Goal: Task Accomplishment & Management: Manage account settings

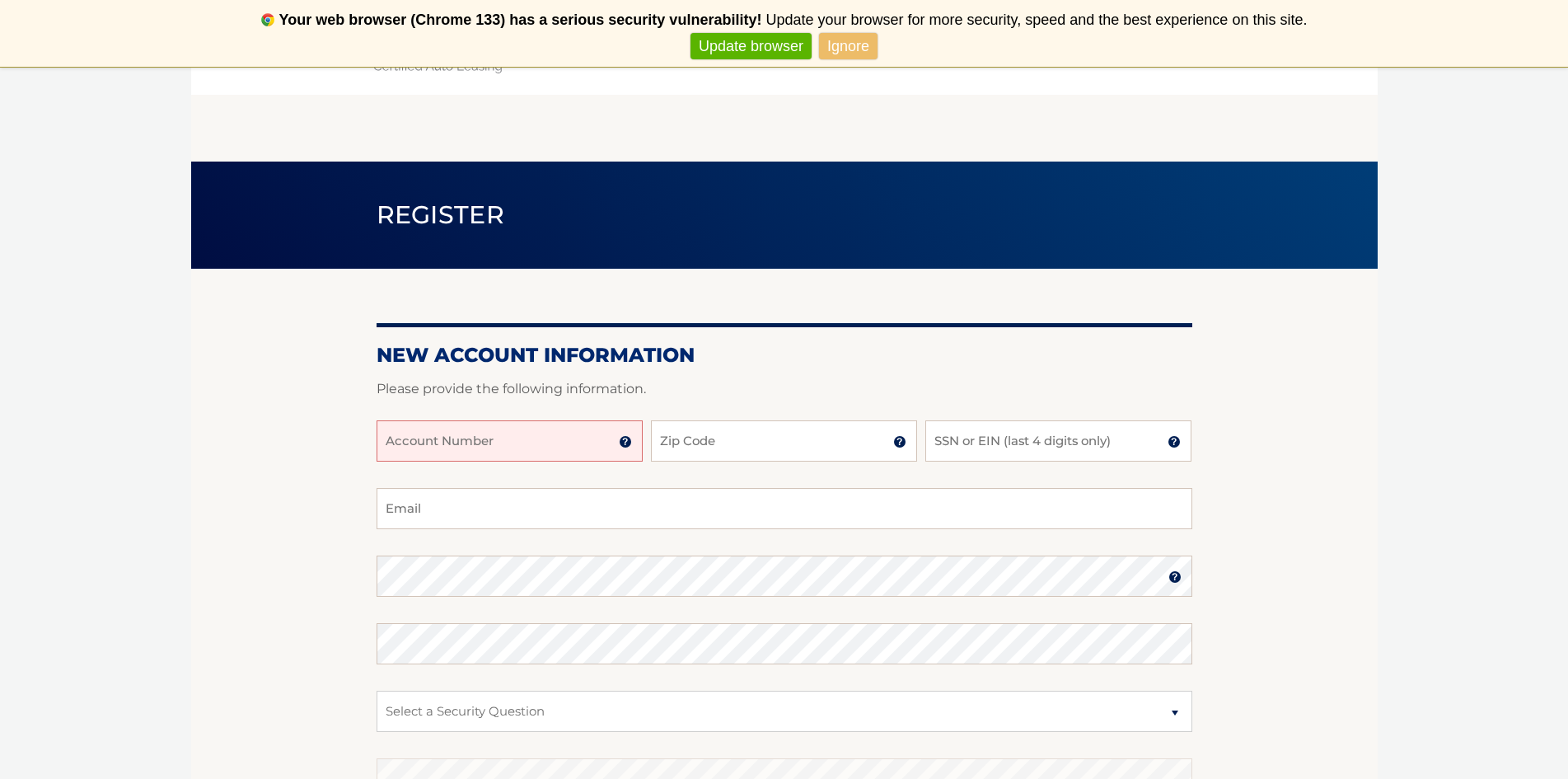
click at [414, 441] on input "Account Number" at bounding box center [509, 441] width 266 height 41
type input "4"
type input "44455990423"
click at [696, 448] on input "Zip Code" at bounding box center [784, 441] width 266 height 41
type input "07719"
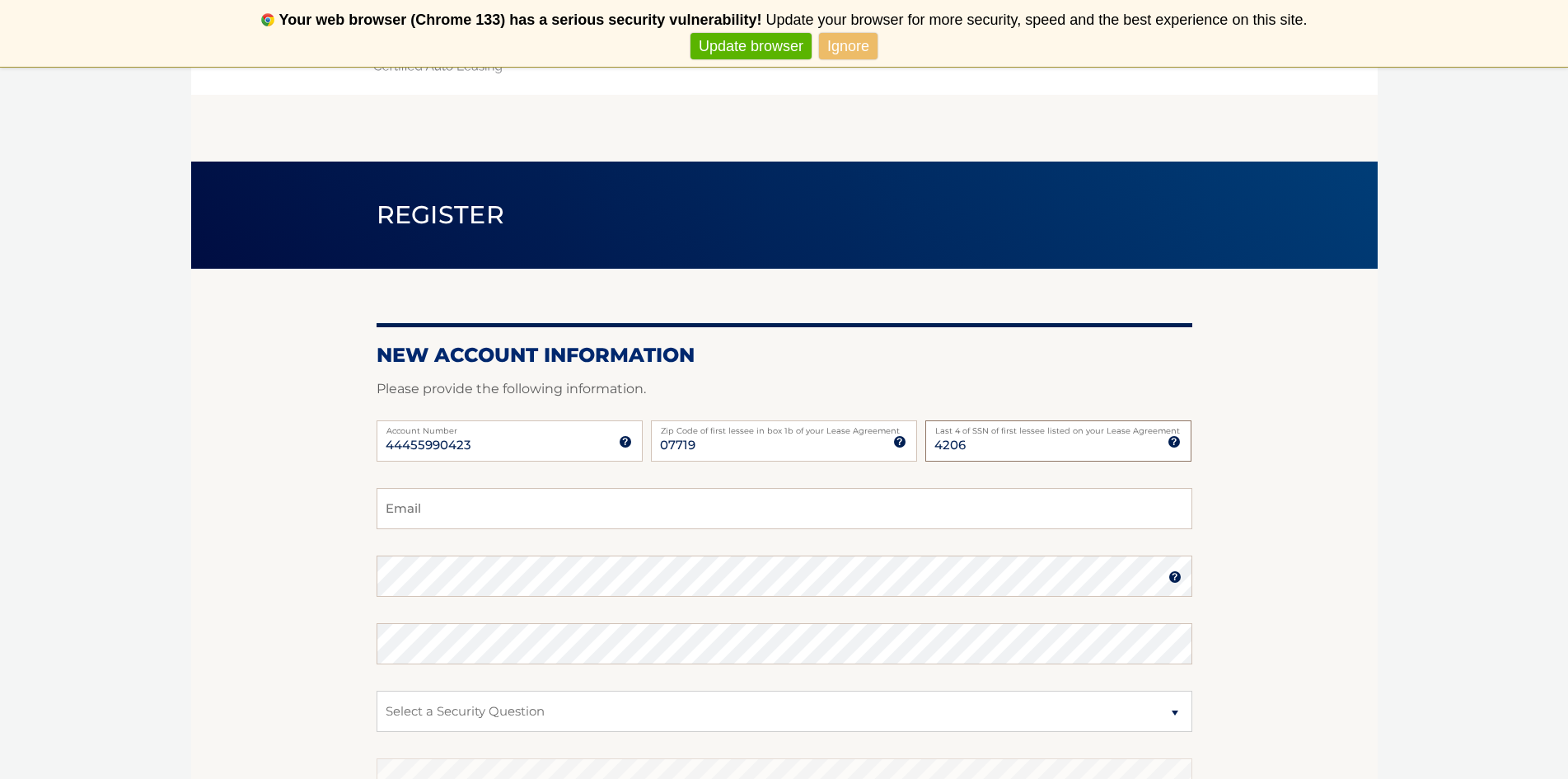
type input "4206"
type input "Johngreene2822@gmail.com"
click at [233, 582] on section "New Account Information Please provide the following information. 44455990423 A…" at bounding box center [784, 591] width 1186 height 644
click at [526, 718] on select "Select a Security Question What was the name of your elementary school? What is…" at bounding box center [784, 711] width 816 height 41
select select "1"
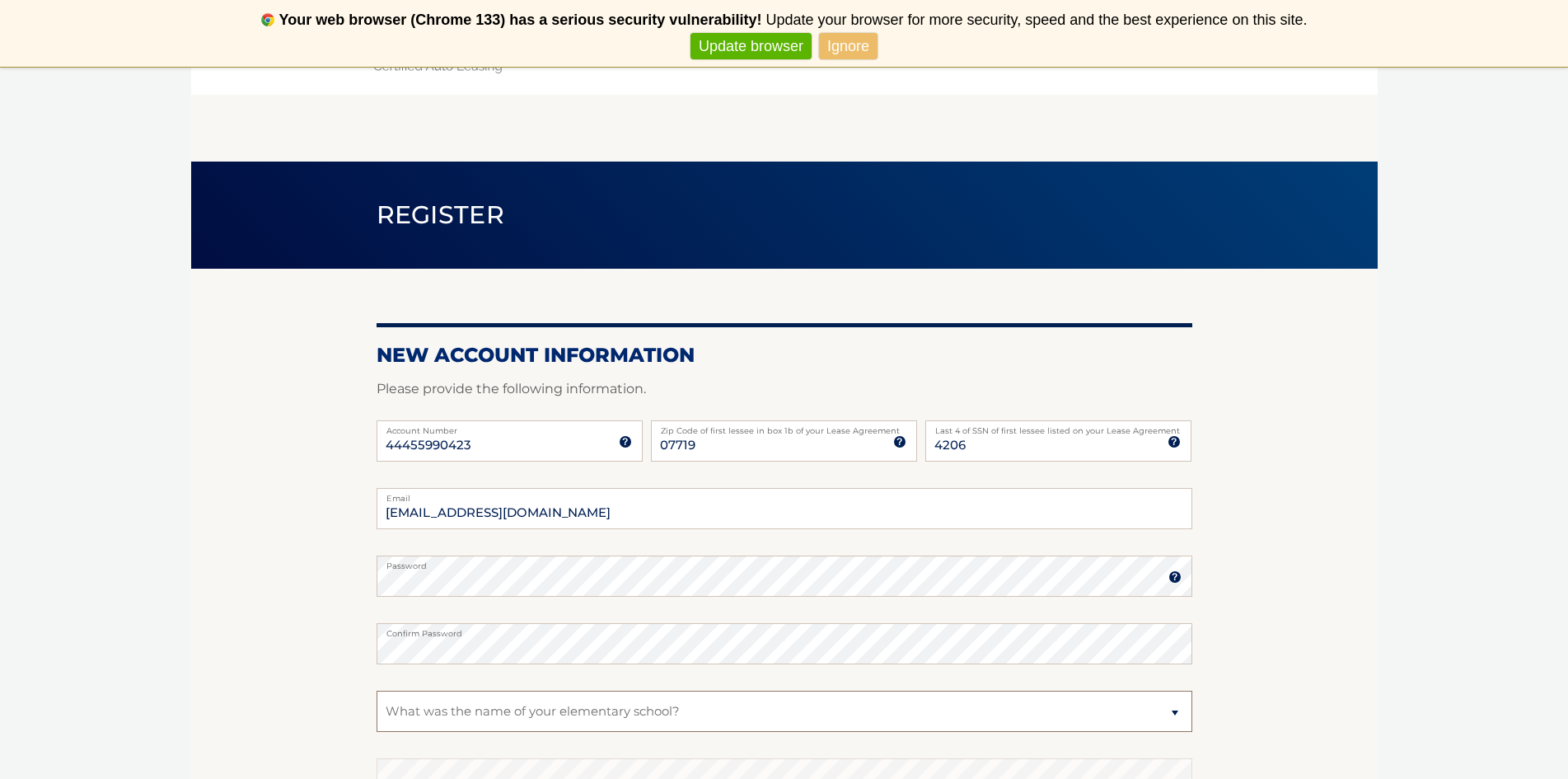
click at [377, 690] on select "Select a Security Question What was the name of your elementary school? What is…" at bounding box center [784, 711] width 816 height 41
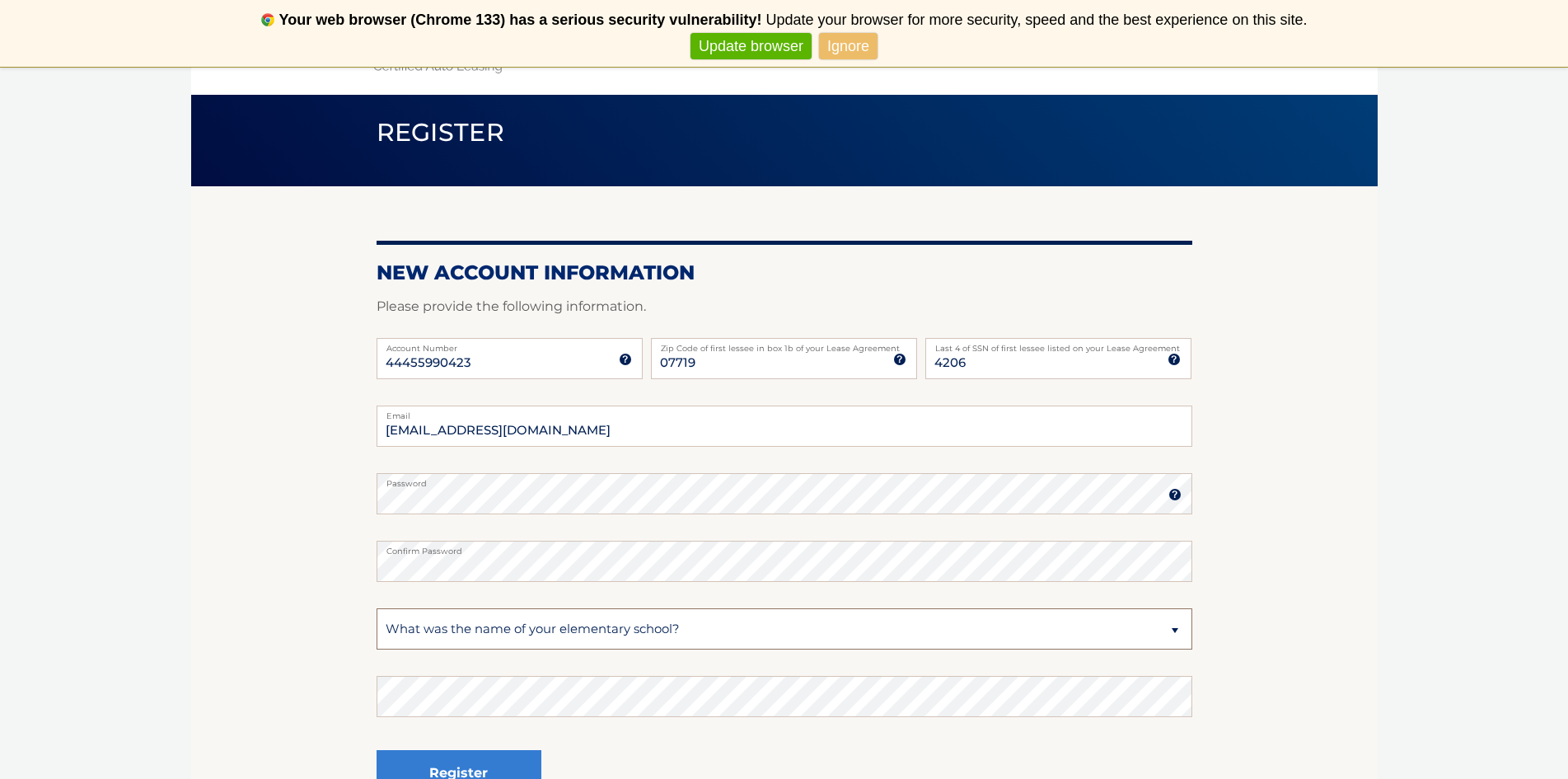
scroll to position [247, 0]
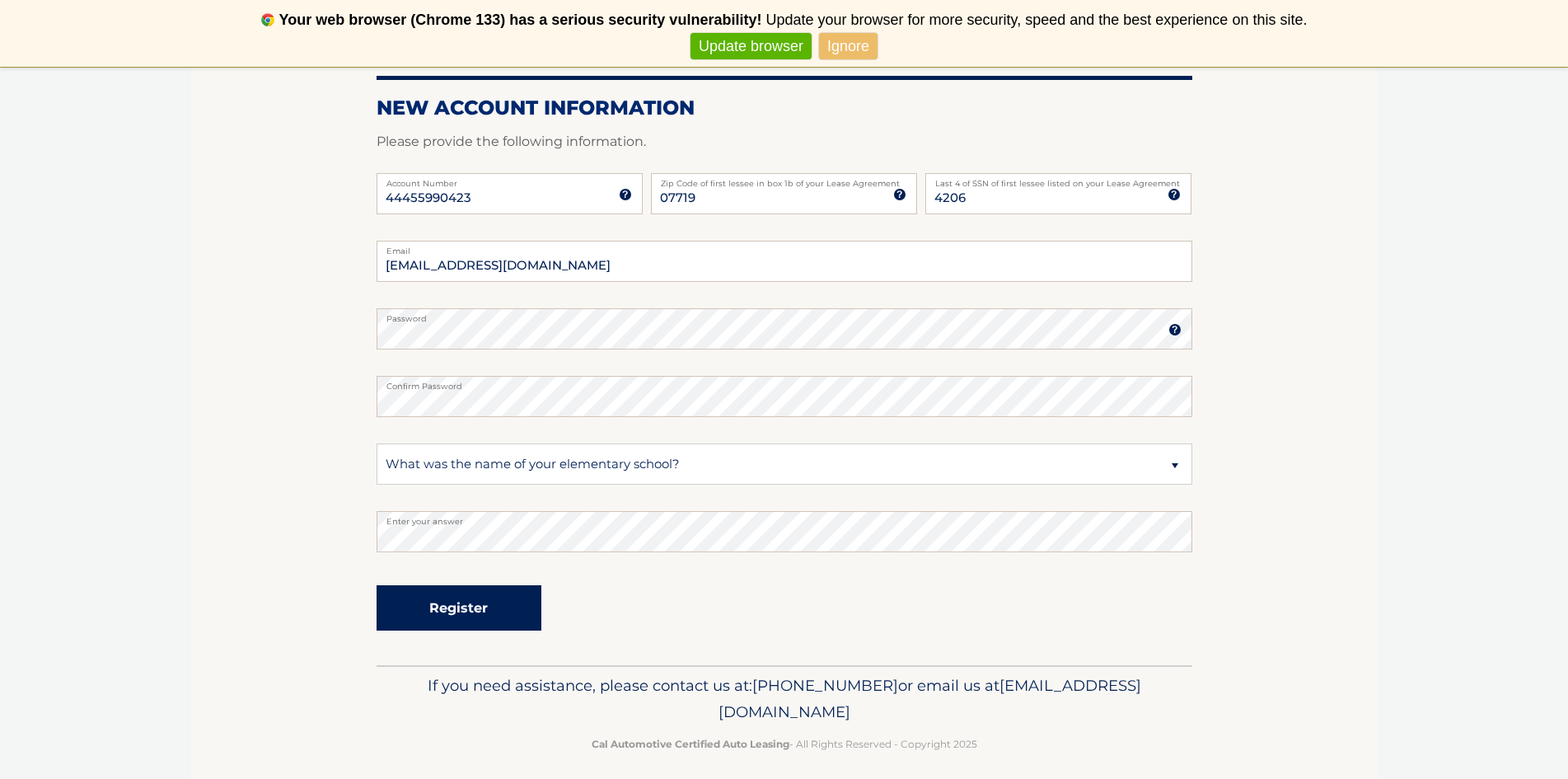
click at [449, 613] on button "Register" at bounding box center [459, 607] width 165 height 46
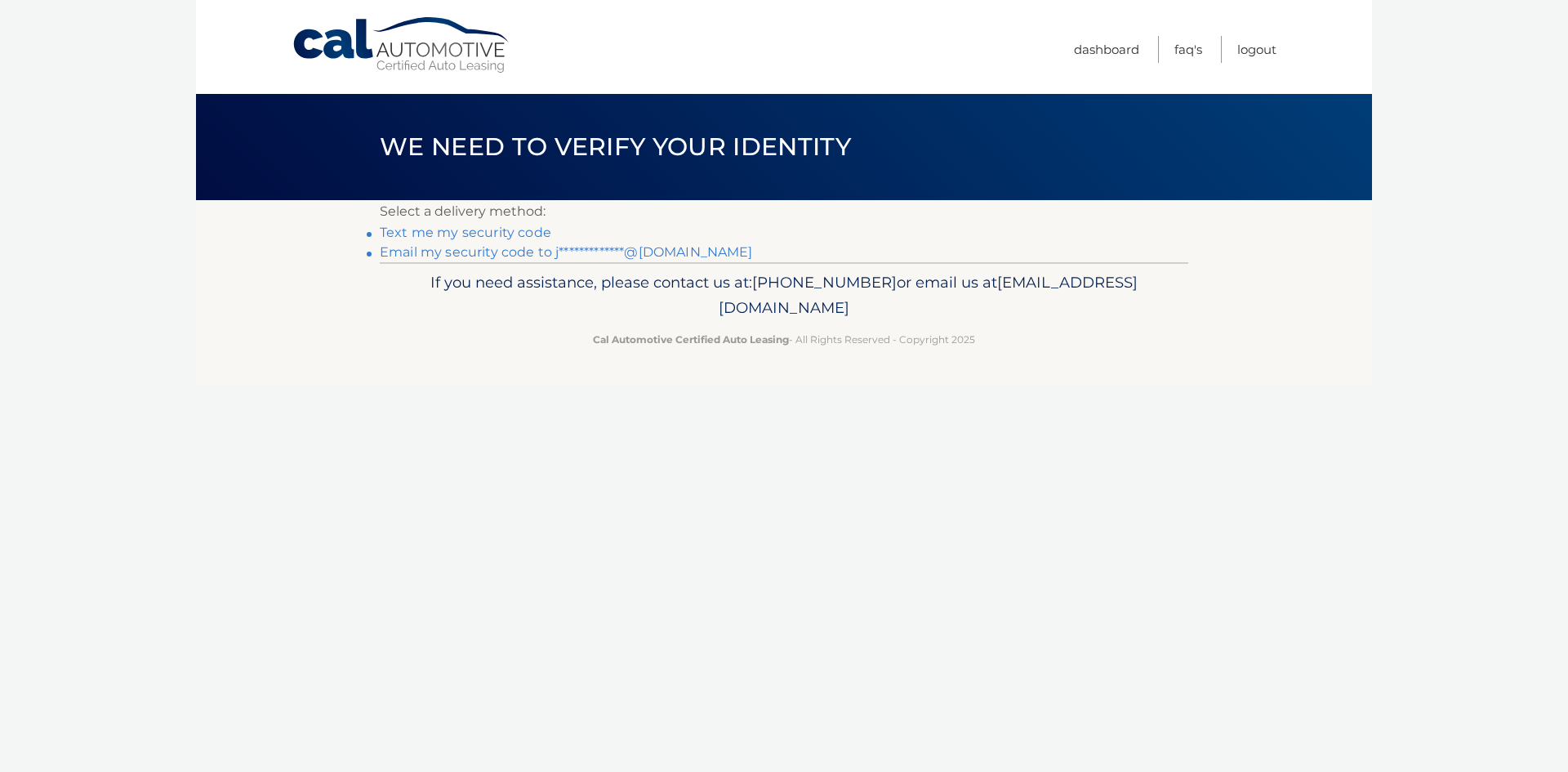
click at [442, 232] on link "Text me my security code" at bounding box center [465, 232] width 172 height 16
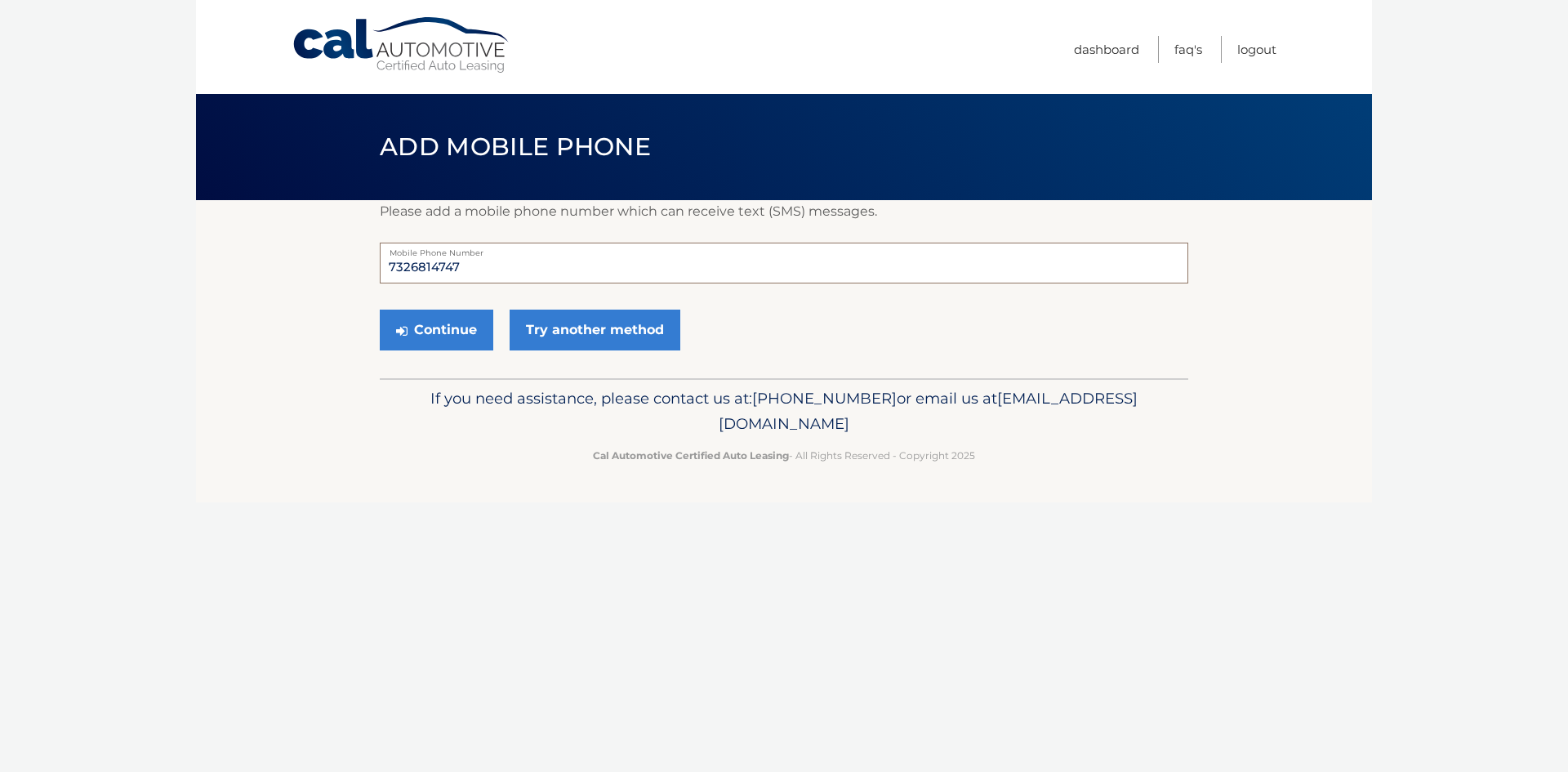
click at [467, 267] on input "7326814747" at bounding box center [784, 263] width 808 height 41
type input "7328297436"
click at [424, 336] on button "Continue" at bounding box center [437, 330] width 113 height 41
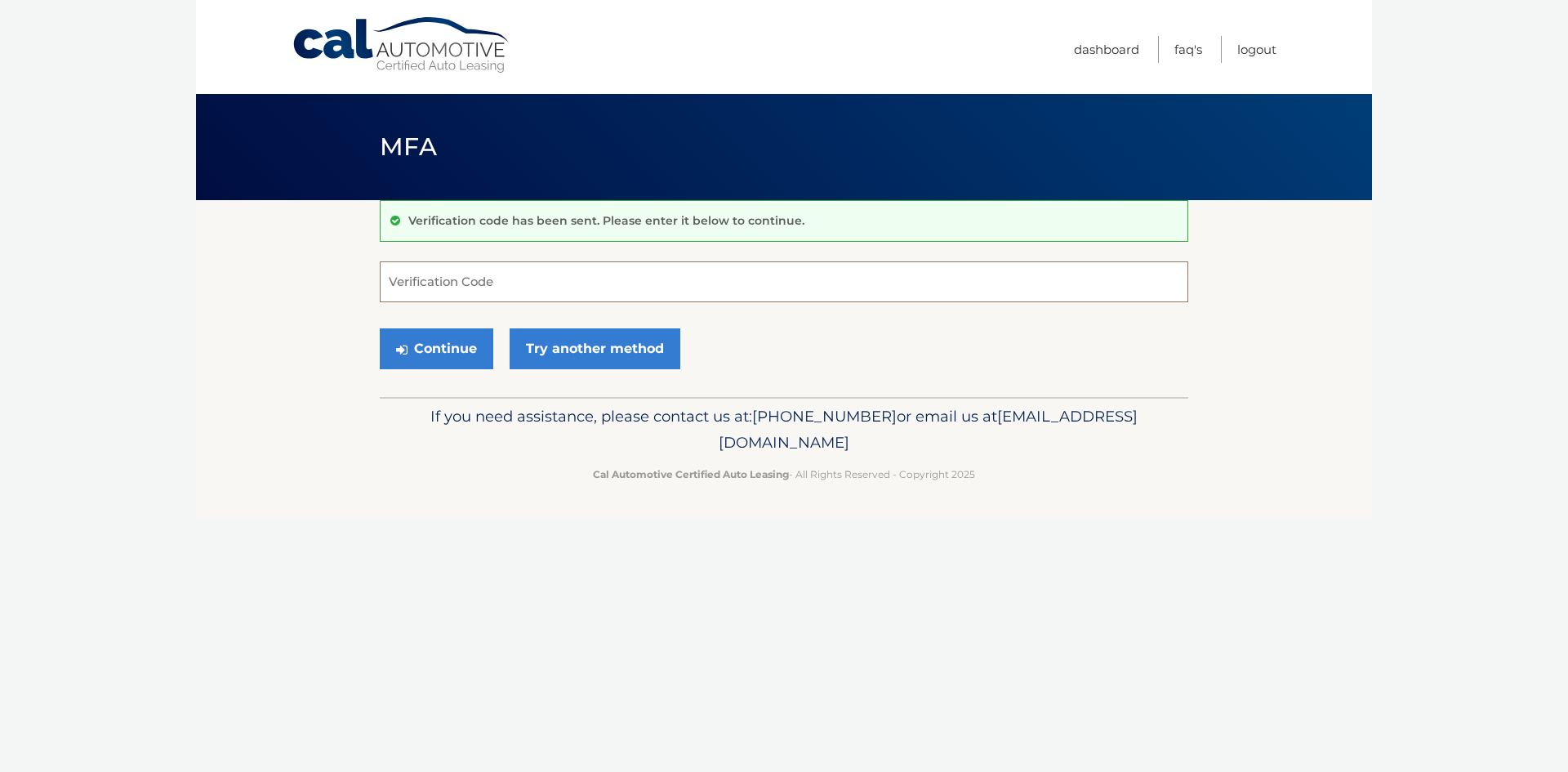
click at [418, 285] on input "Verification Code" at bounding box center [784, 282] width 808 height 41
type input "541621"
click at [437, 352] on button "Continue" at bounding box center [437, 349] width 113 height 41
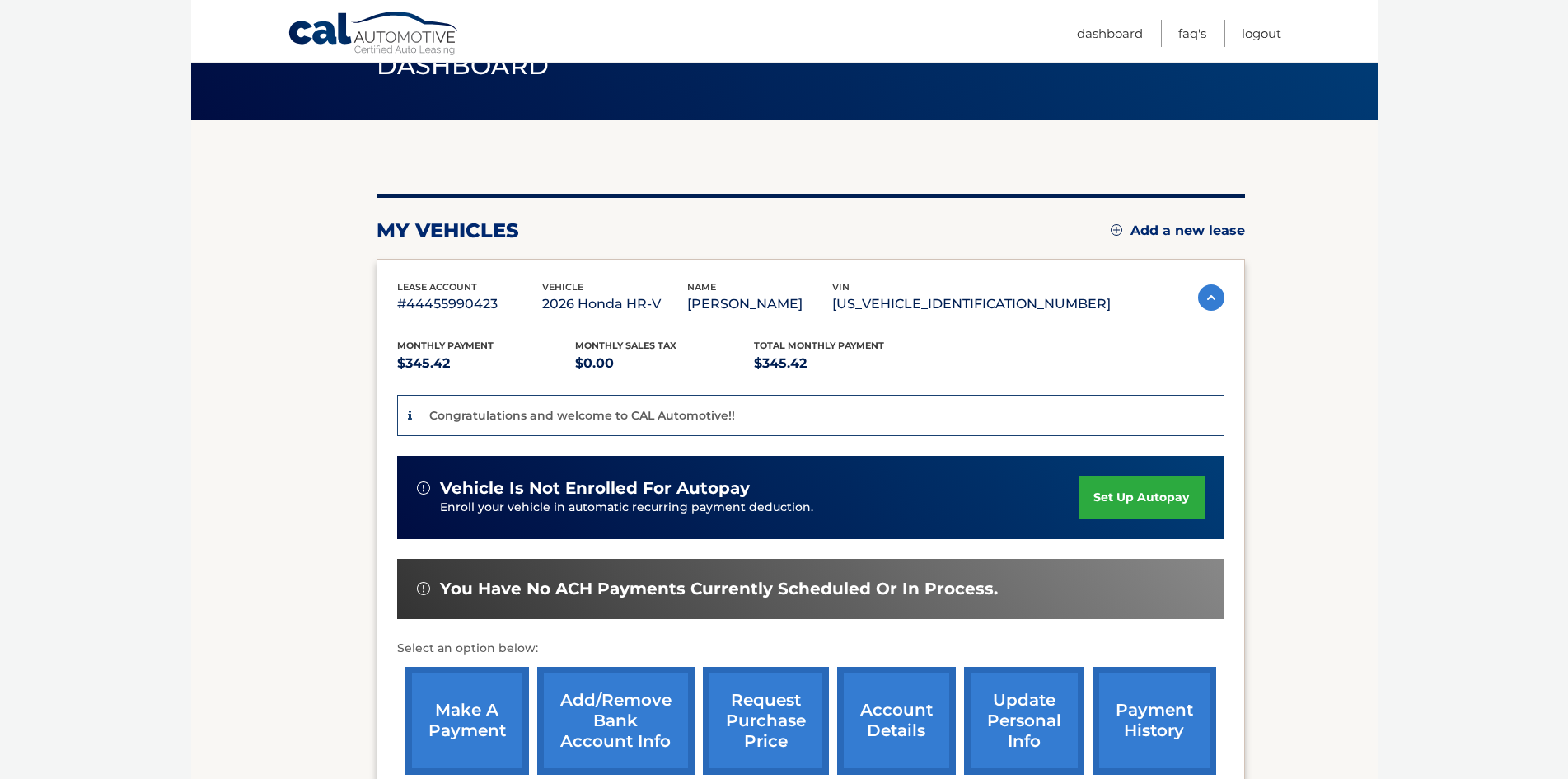
scroll to position [165, 0]
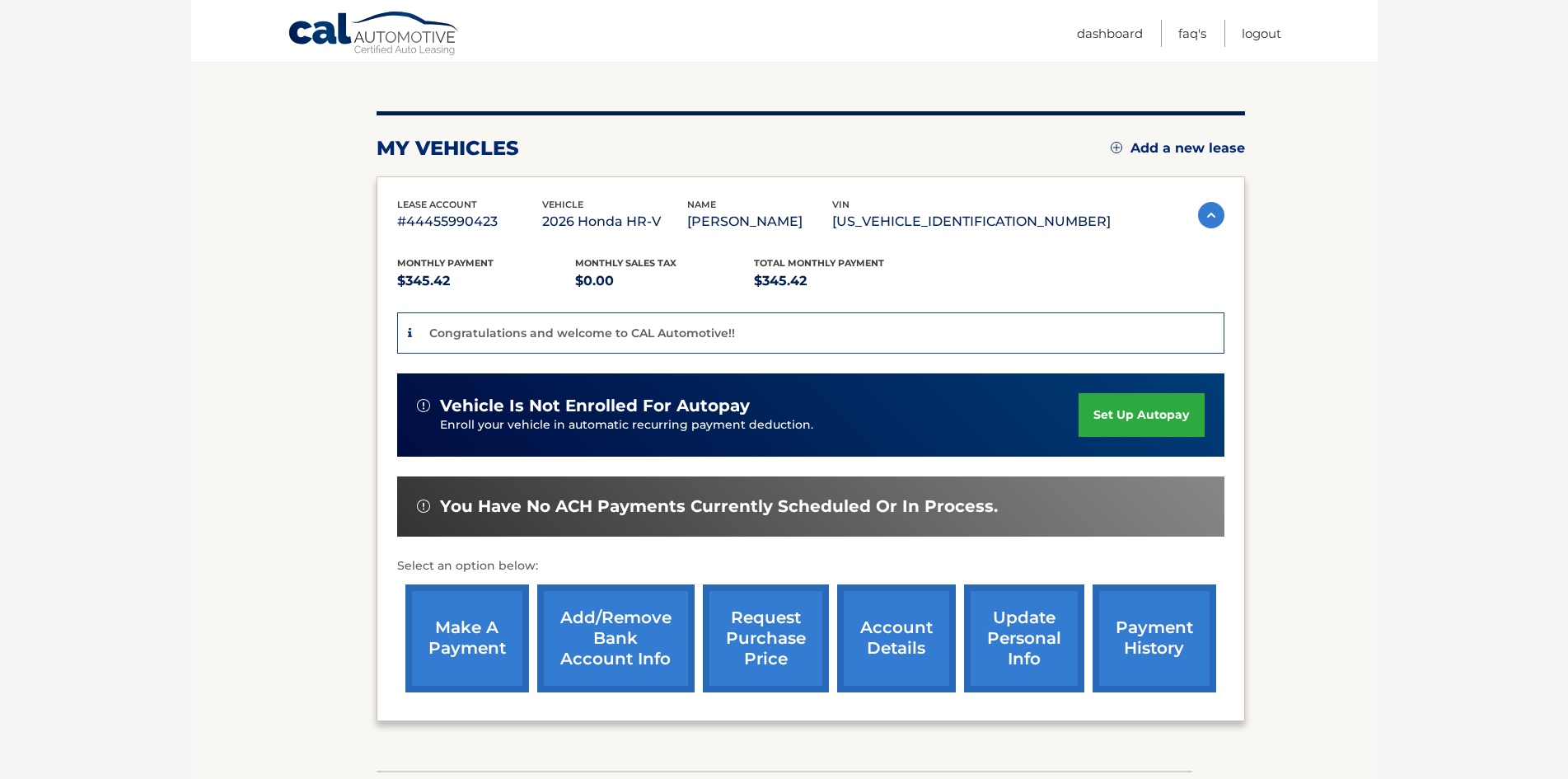
click at [1133, 411] on link "set up autopay" at bounding box center [1141, 415] width 125 height 44
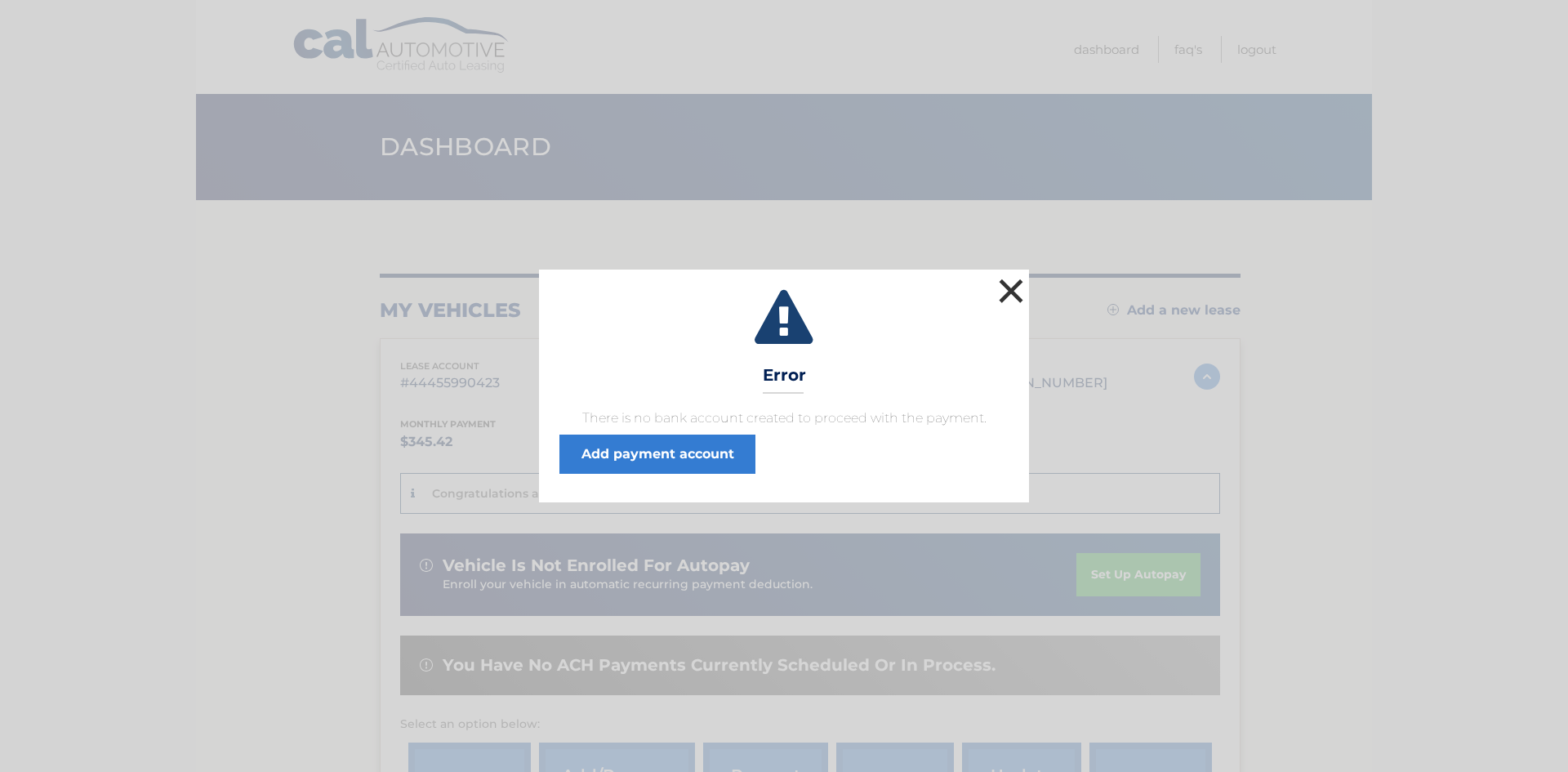
click at [1011, 286] on button "×" at bounding box center [1011, 291] width 33 height 33
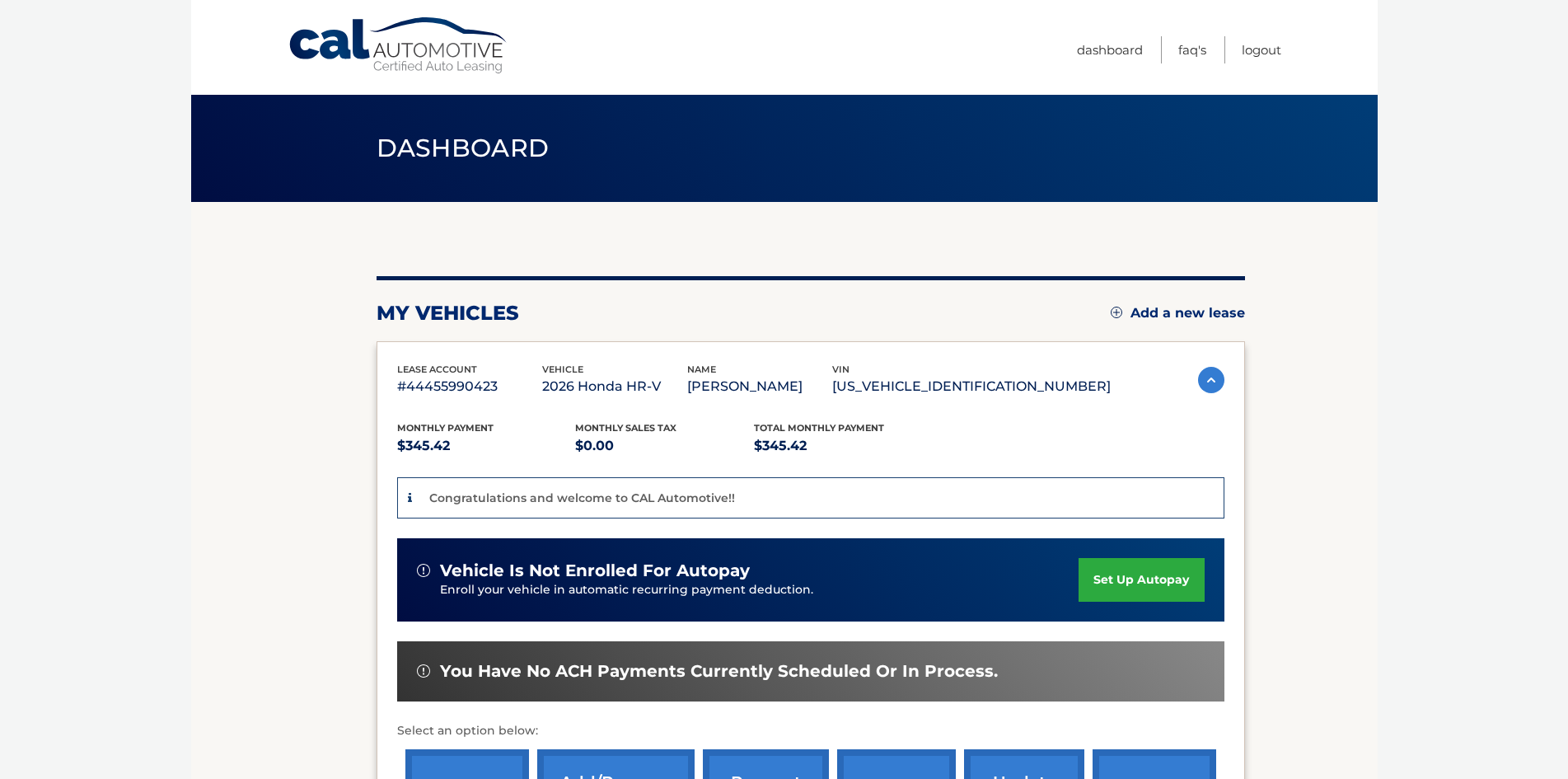
click at [1140, 583] on link "set up autopay" at bounding box center [1141, 579] width 125 height 44
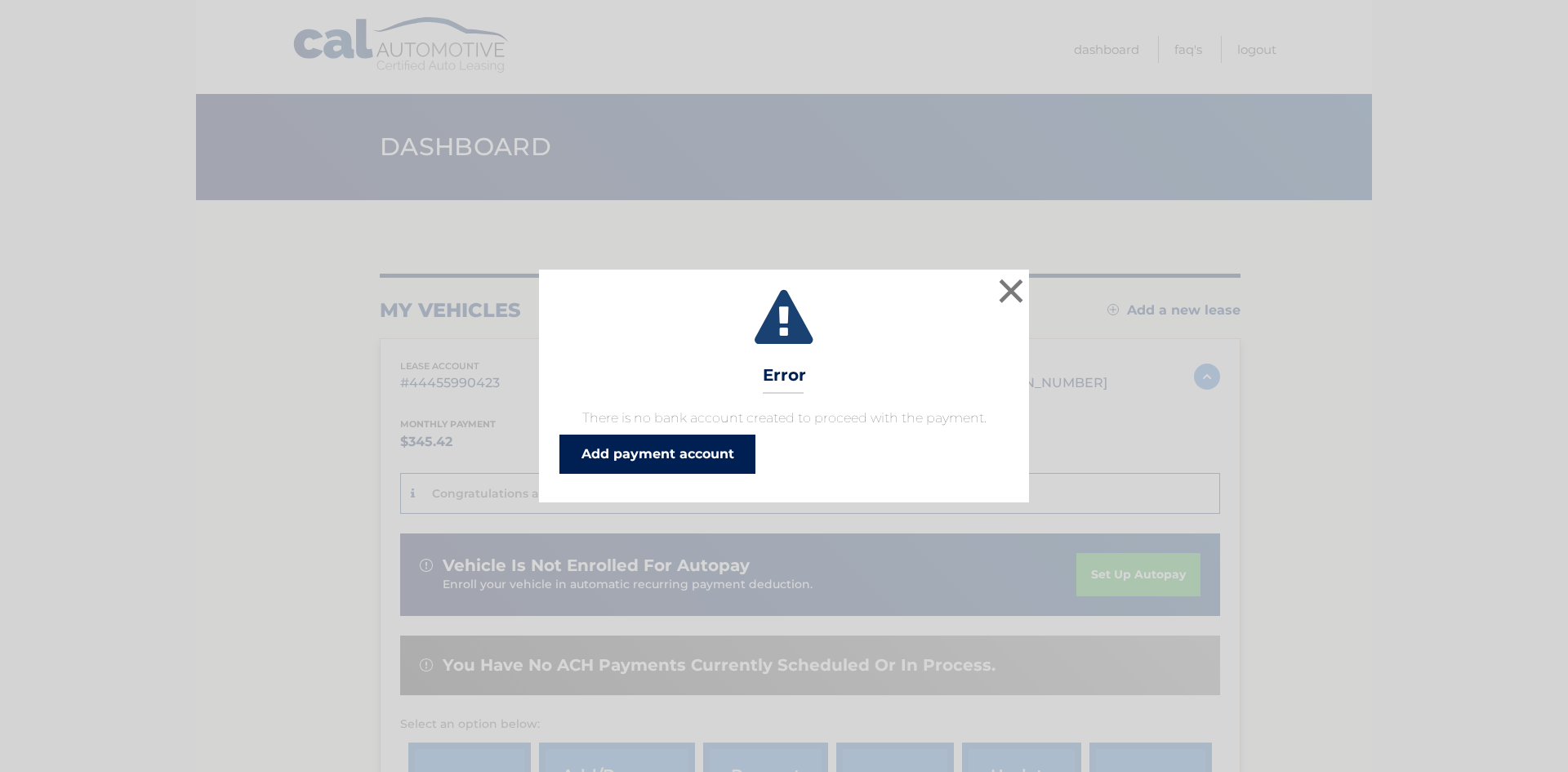
click at [643, 449] on link "Add payment account" at bounding box center [657, 454] width 196 height 39
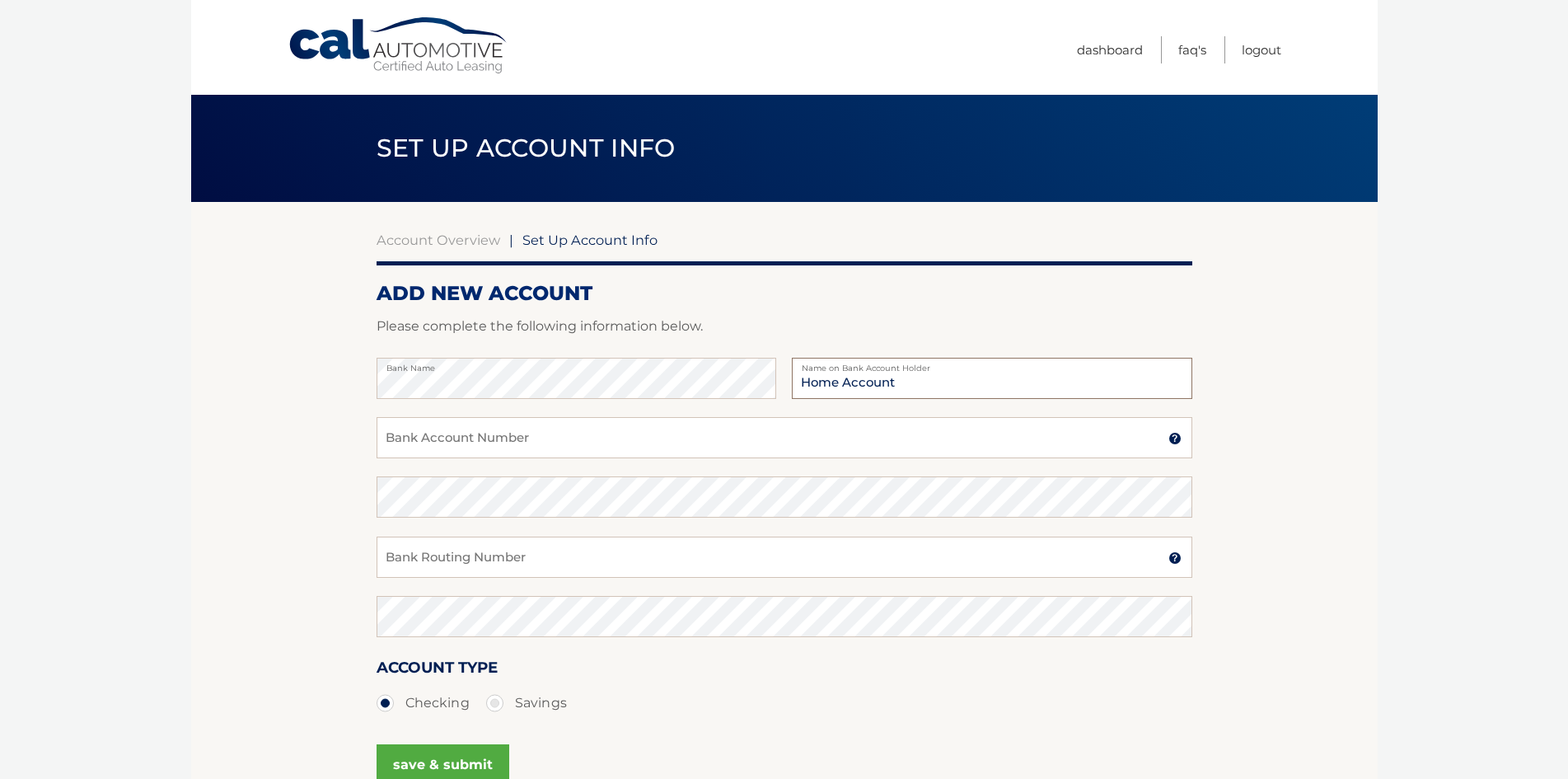
type input "Home Account"
click at [414, 436] on input "Bank Account Number" at bounding box center [784, 438] width 816 height 41
type input "2"
type input "1221020676"
click at [416, 555] on input "Bank Routing Number" at bounding box center [784, 557] width 816 height 41
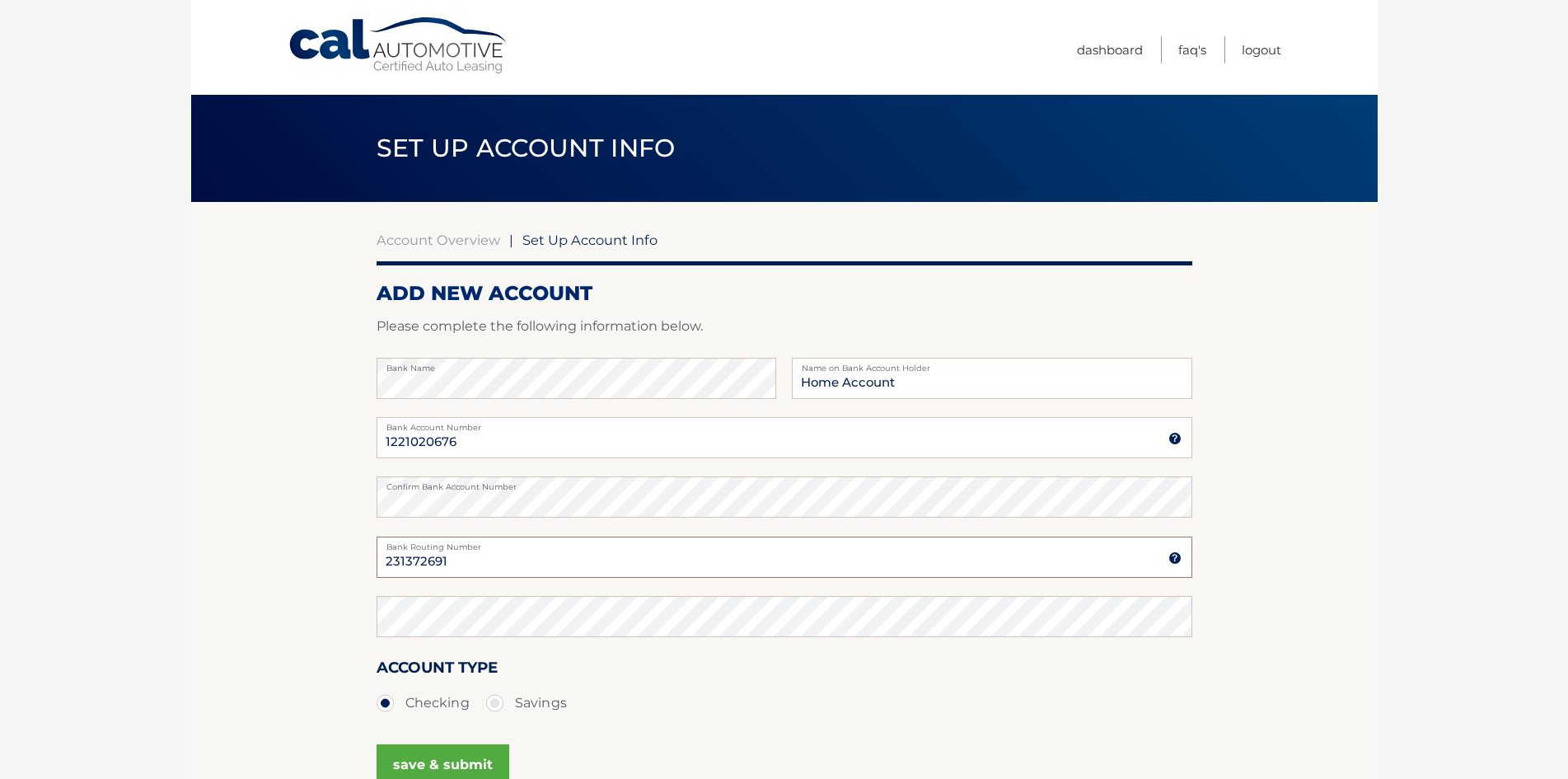
type input "231372691"
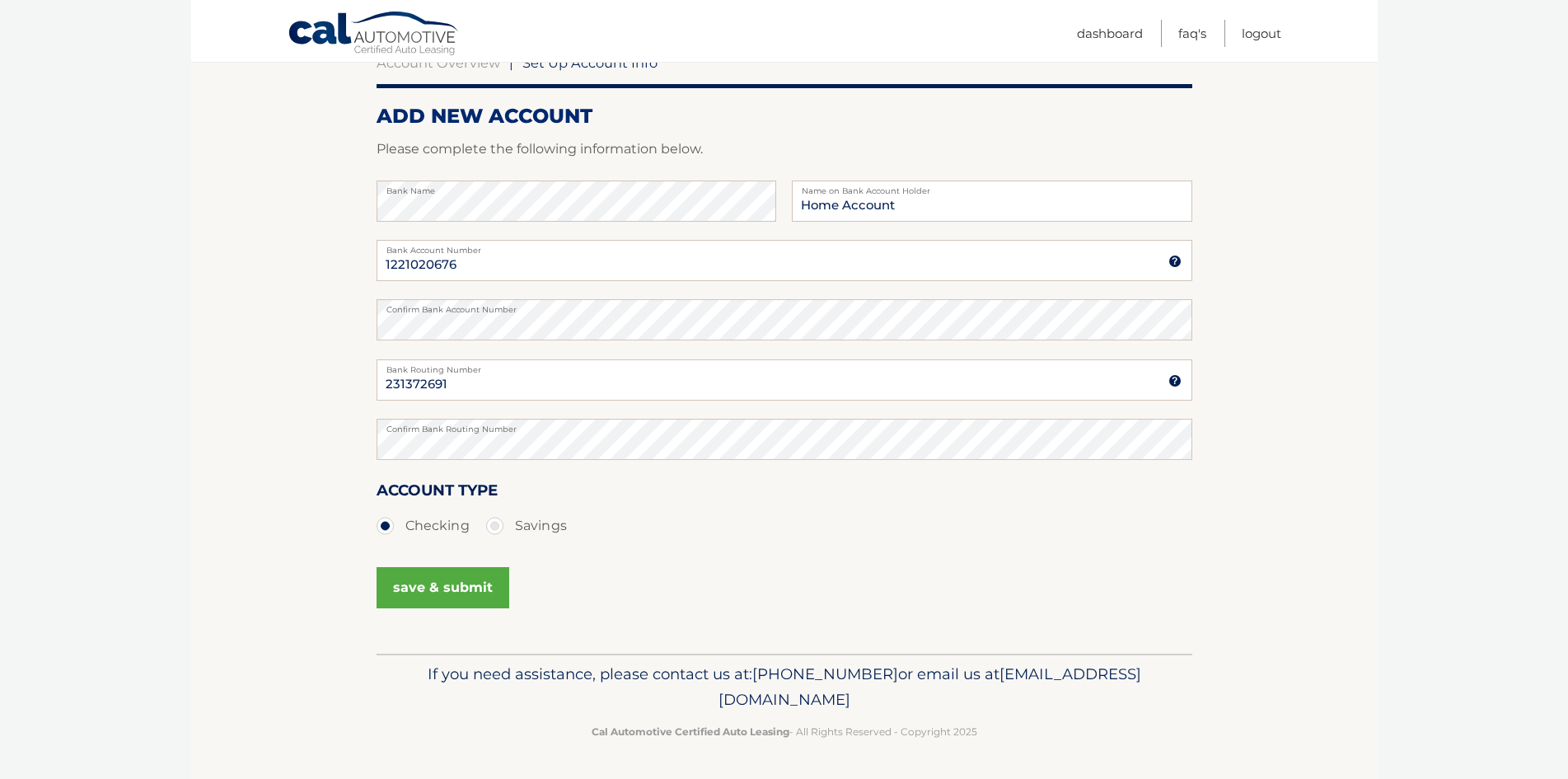
click at [426, 583] on button "save & submit" at bounding box center [443, 587] width 133 height 41
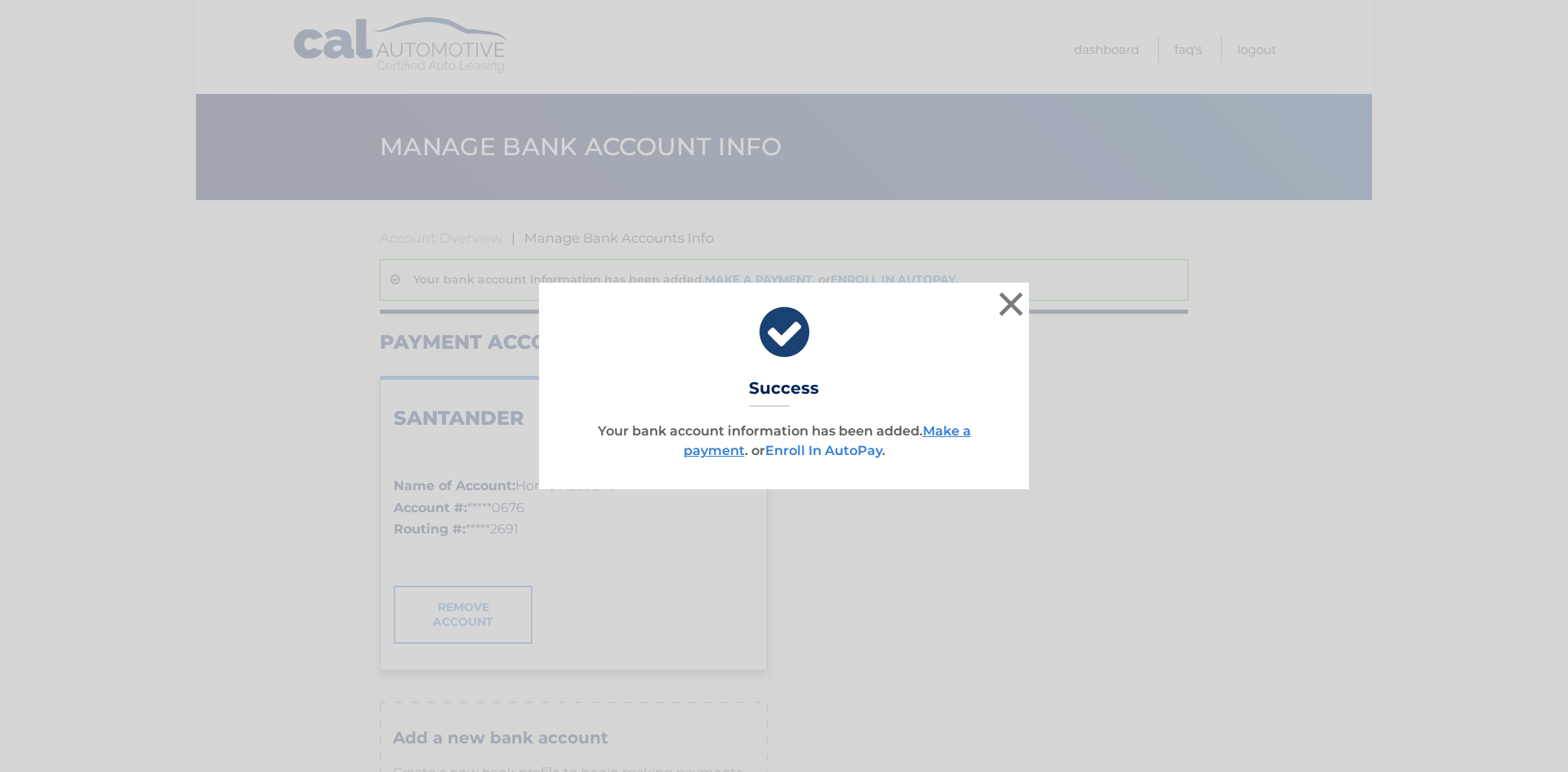
click at [819, 449] on link "Enroll In AutoPay" at bounding box center [824, 450] width 117 height 16
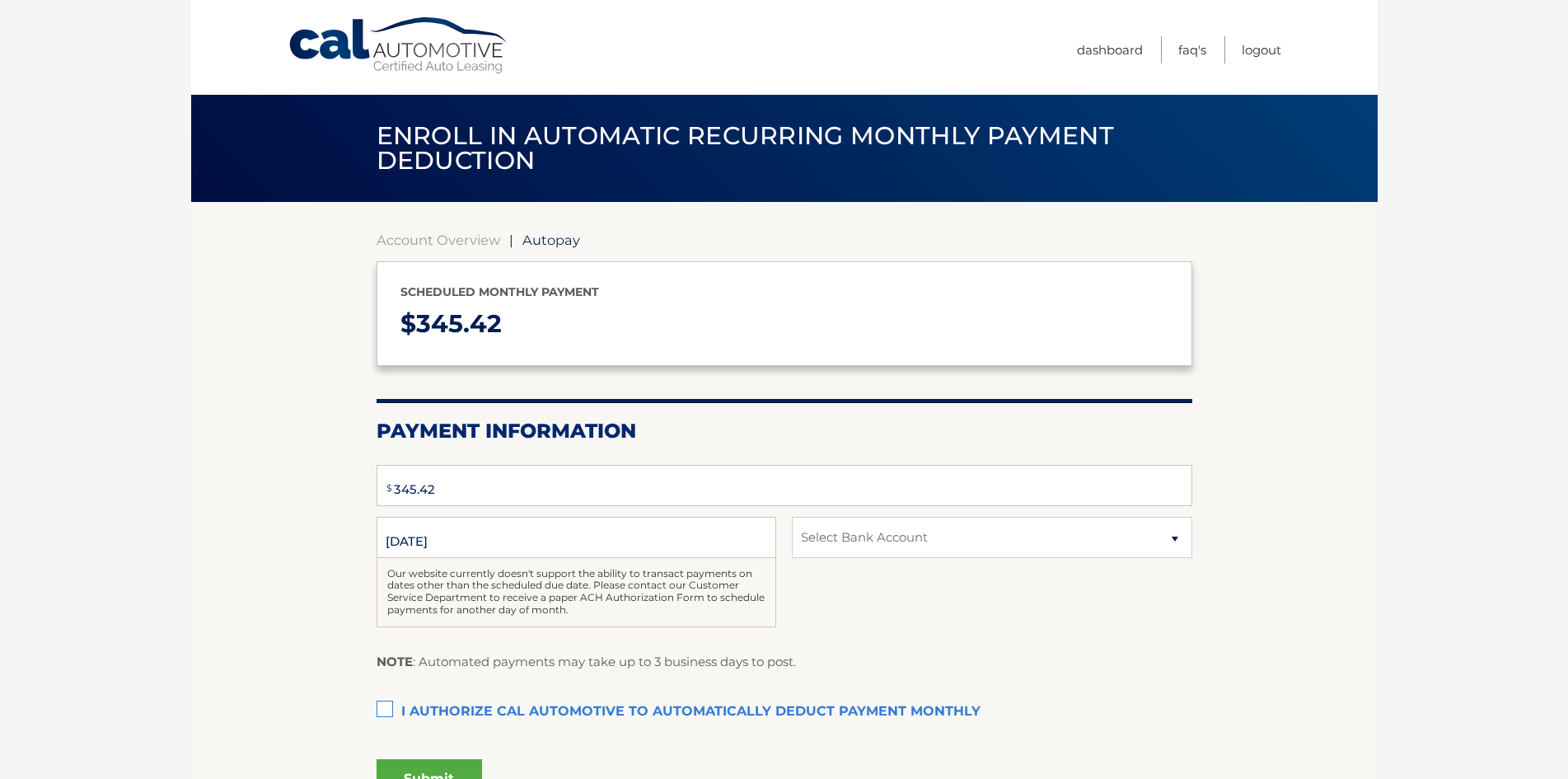
select select "YTFkYWM3YjUtODM5OS00OTJkLTlmOWQtNmU1YTM0N2M1OTE0"
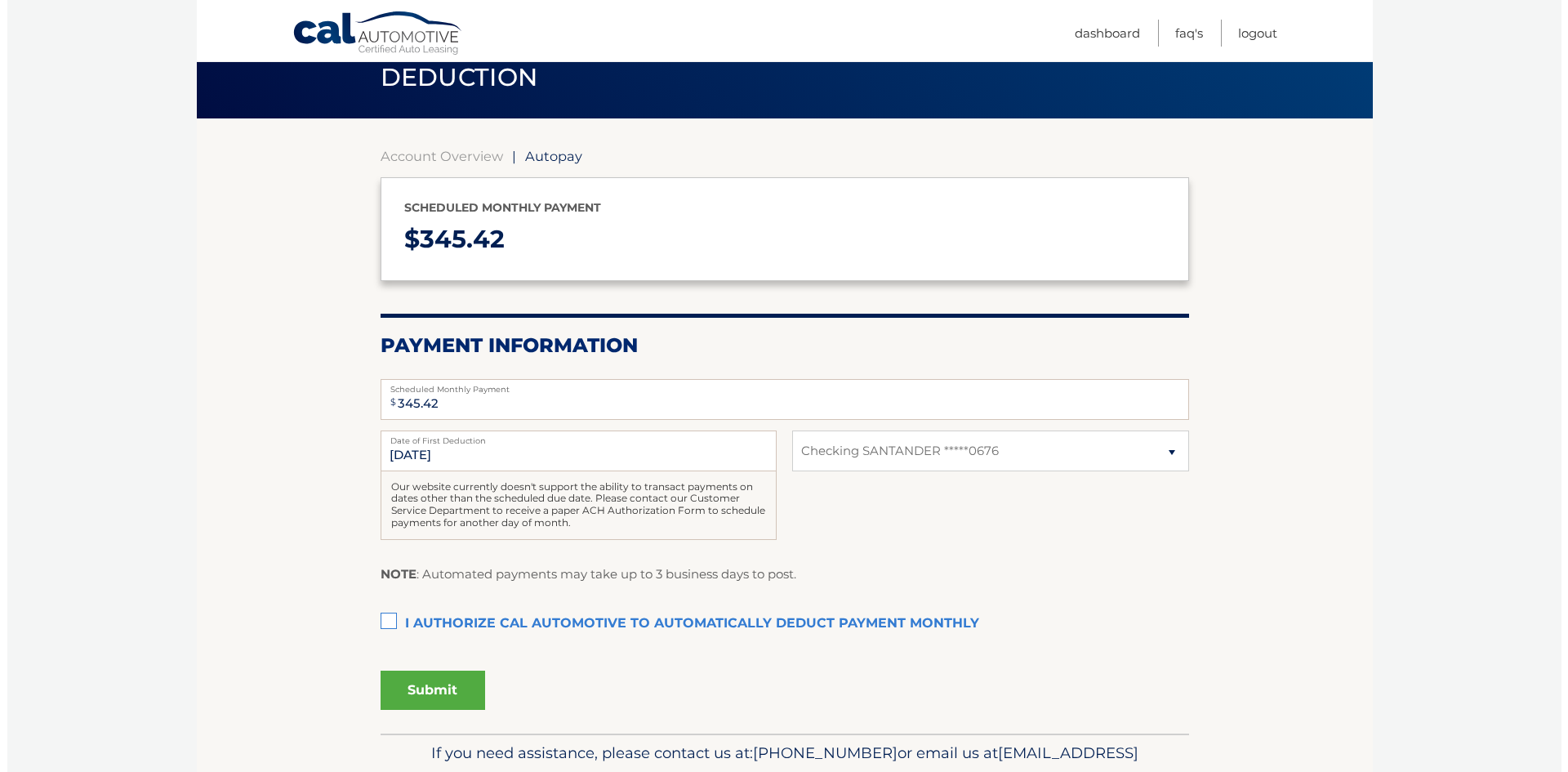
scroll to position [164, 0]
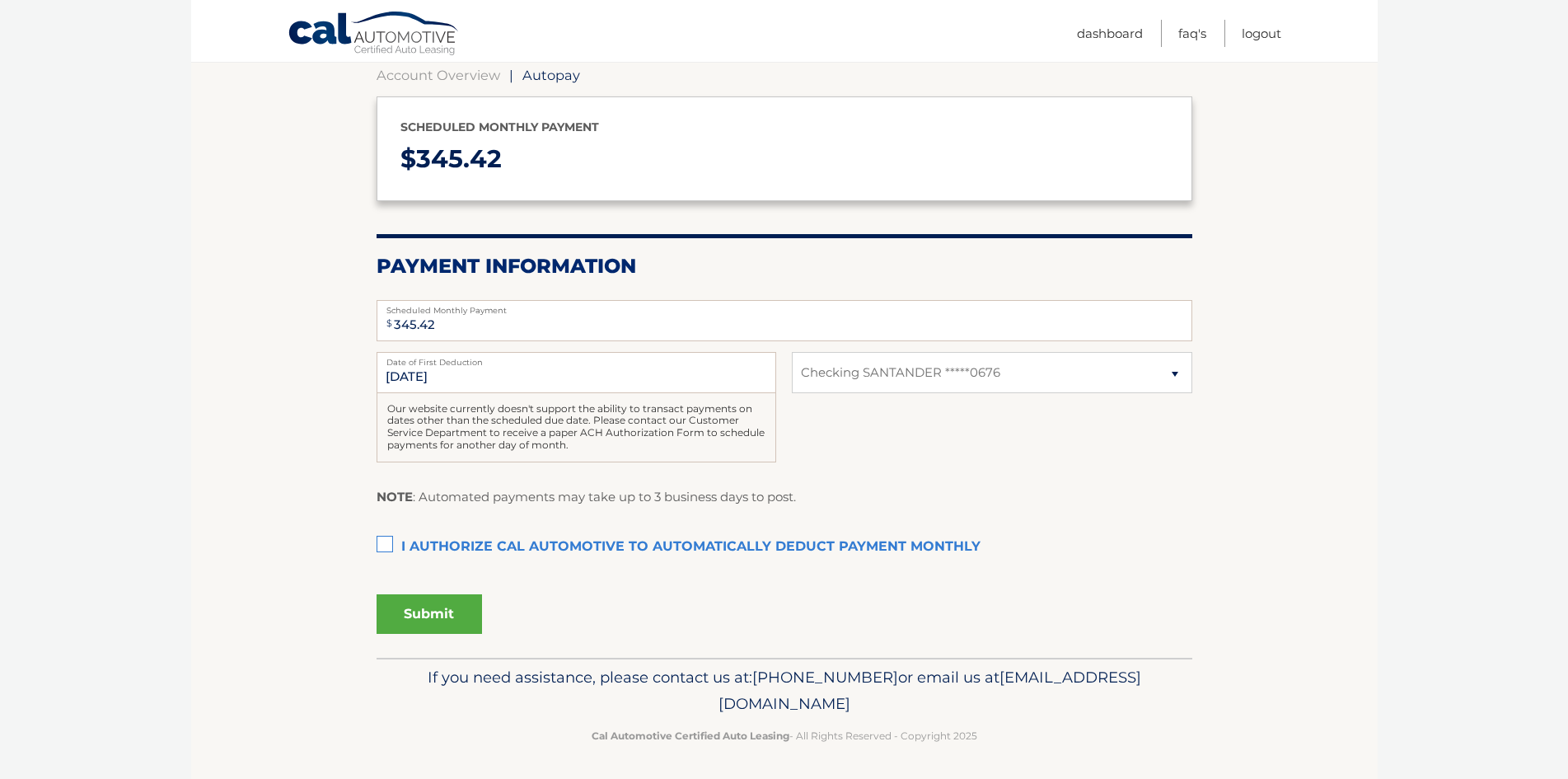
click at [381, 539] on label "I authorize cal automotive to automatically deduct payment monthly This checkbo…" at bounding box center [784, 548] width 816 height 33
click at [0, 0] on input "I authorize cal automotive to automatically deduct payment monthly This checkbo…" at bounding box center [0, 0] width 0 height 0
click at [429, 612] on button "Submit" at bounding box center [429, 614] width 105 height 40
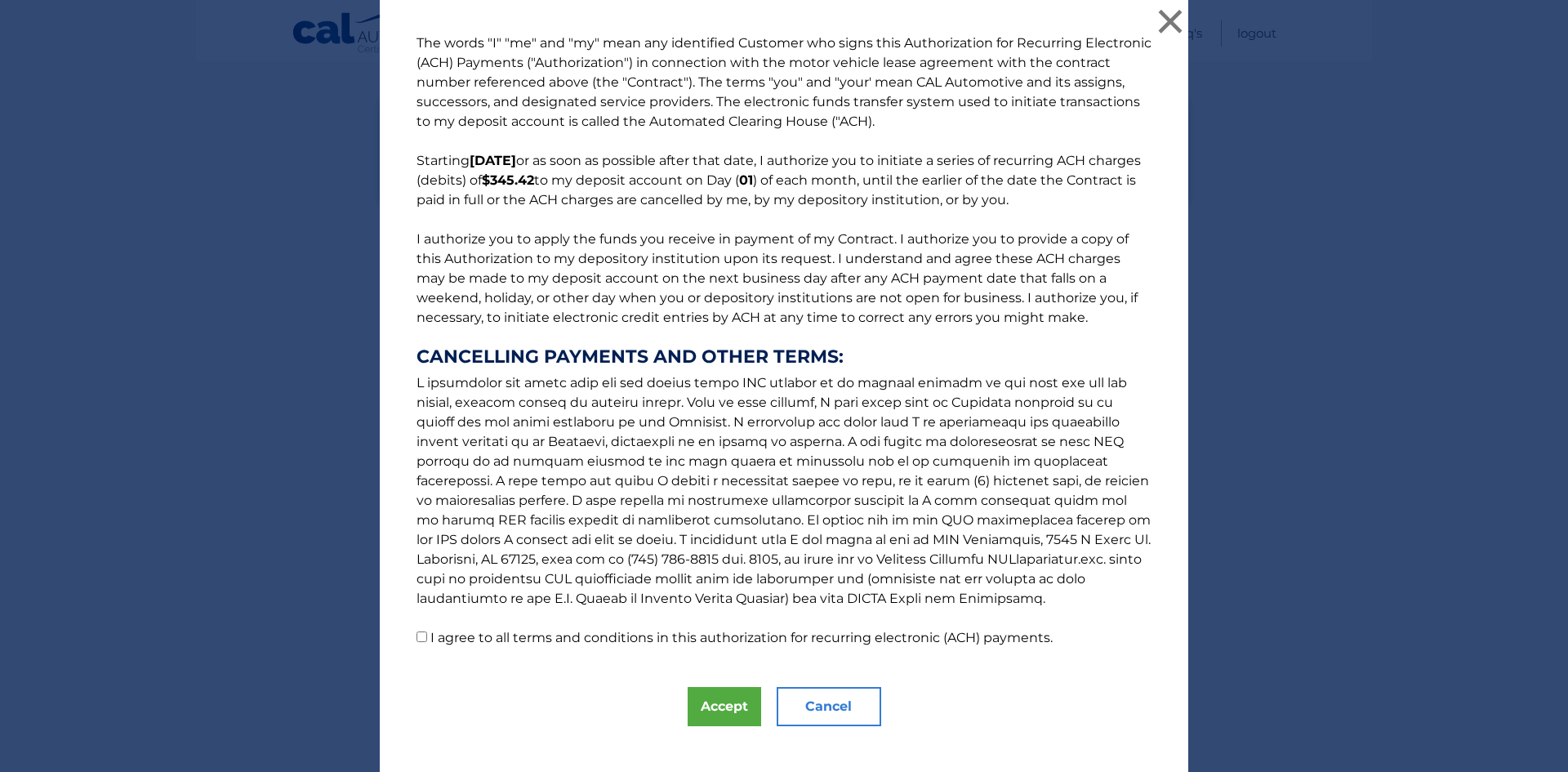
click at [417, 634] on input "I agree to all terms and conditions in this authorization for recurring electro…" at bounding box center [422, 636] width 11 height 11
checkbox input "true"
click at [721, 712] on button "Accept" at bounding box center [724, 706] width 73 height 39
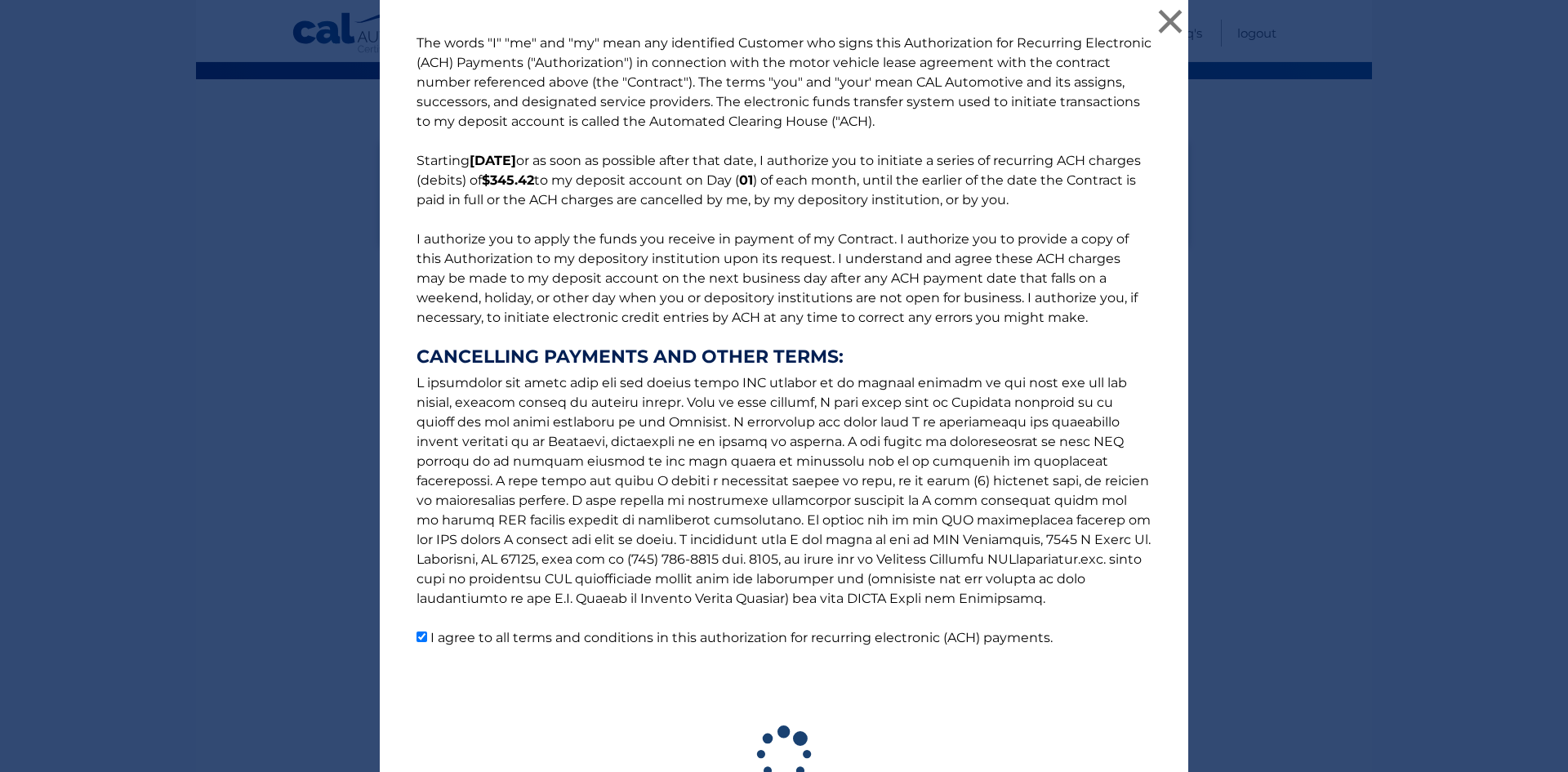
scroll to position [121, 0]
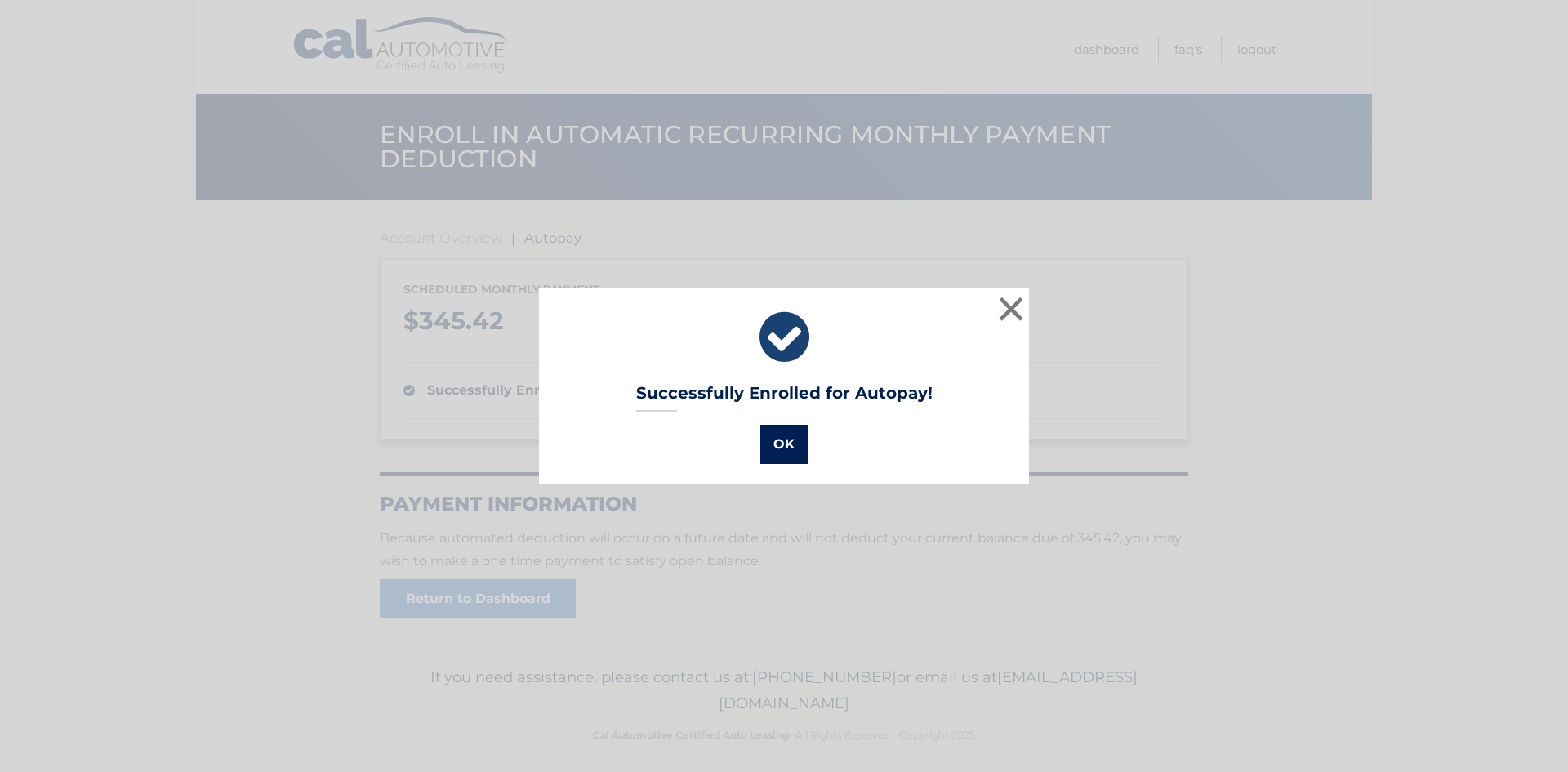
click at [781, 445] on button "OK" at bounding box center [784, 444] width 48 height 39
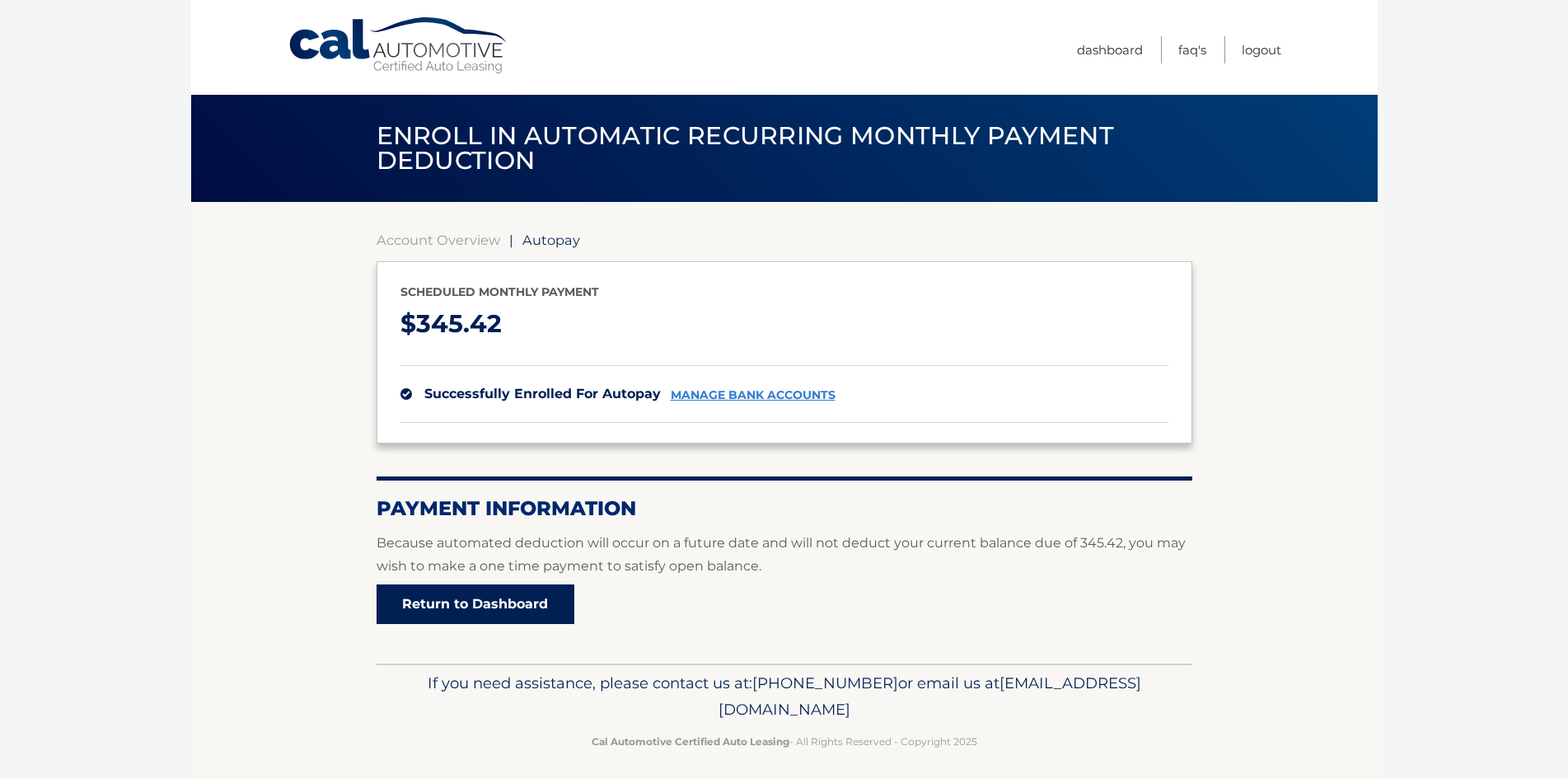
click at [477, 595] on link "Return to Dashboard" at bounding box center [475, 604] width 197 height 40
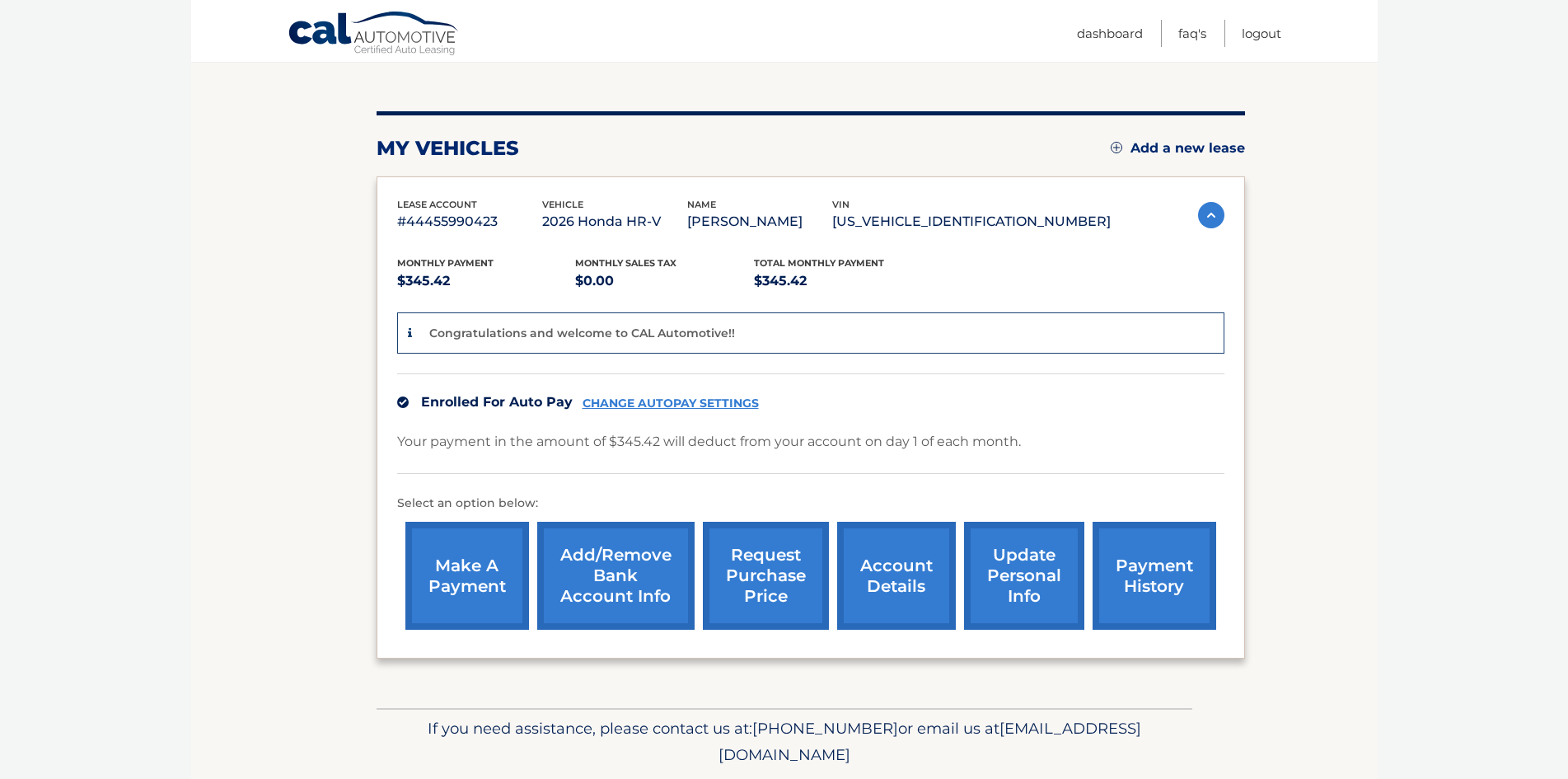
scroll to position [219, 0]
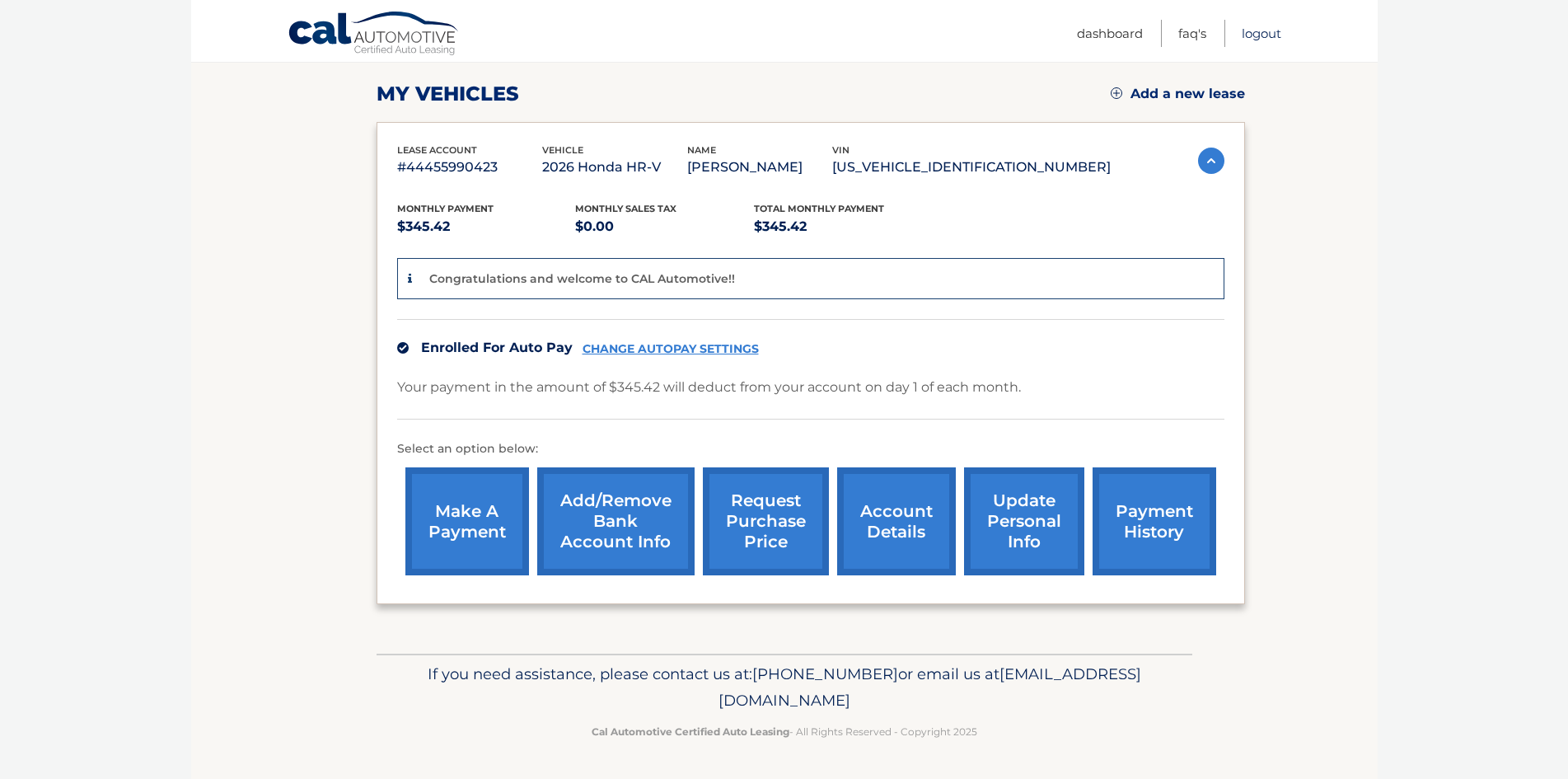
click at [1267, 33] on link "Logout" at bounding box center [1262, 33] width 40 height 27
